Goal: Transaction & Acquisition: Purchase product/service

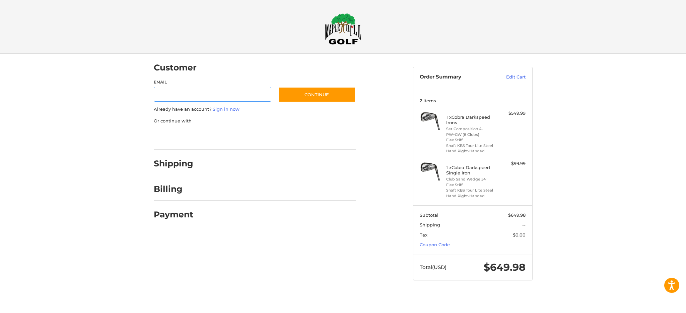
type input "**********"
click at [478, 293] on div at bounding box center [343, 293] width 686 height 0
click at [467, 293] on div at bounding box center [343, 293] width 686 height 0
click at [671, 293] on div at bounding box center [343, 293] width 686 height 0
click at [0, 293] on div at bounding box center [0, 293] width 0 height 0
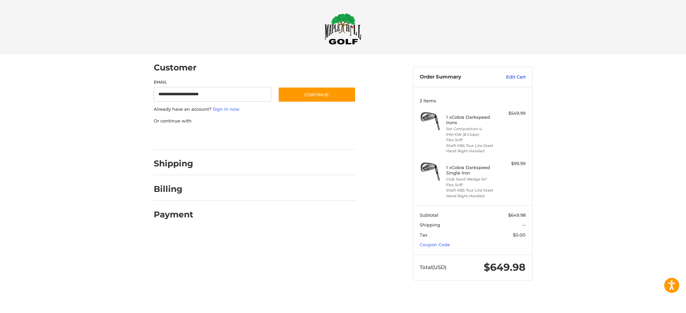
click at [510, 79] on link "Edit Cart" at bounding box center [509, 77] width 34 height 7
